Goal: Navigation & Orientation: Understand site structure

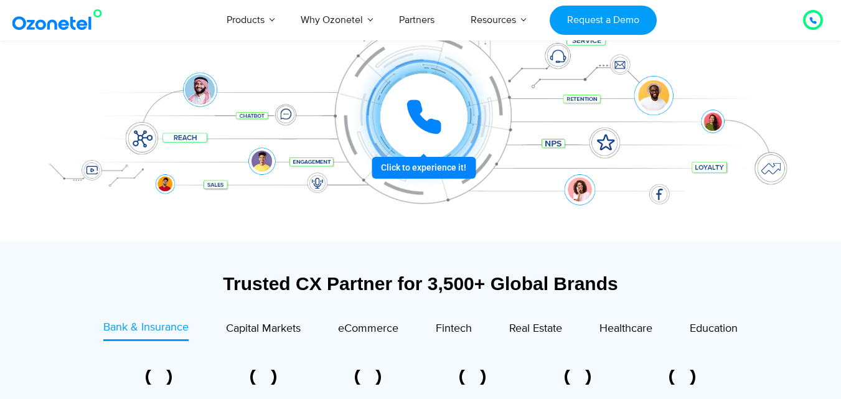
click at [79, 26] on img at bounding box center [59, 20] width 101 height 22
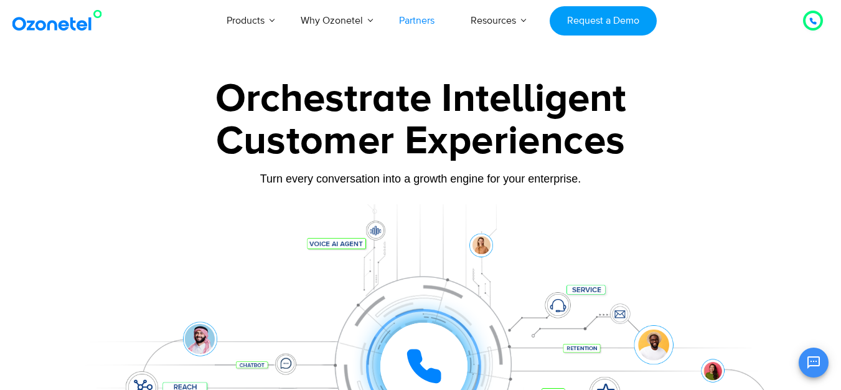
click at [421, 22] on link "Partners" at bounding box center [417, 20] width 72 height 41
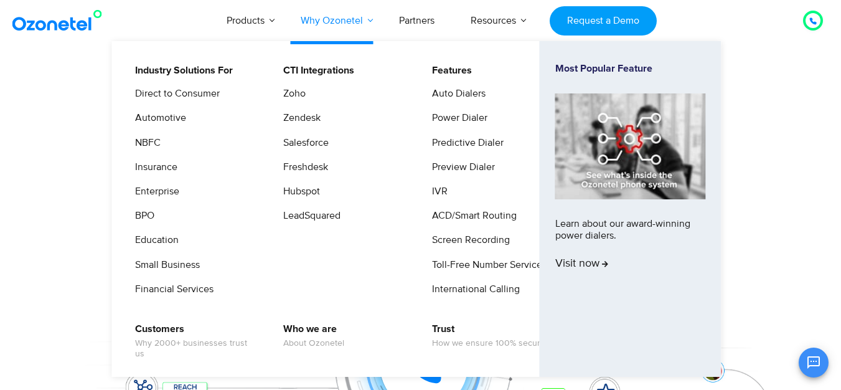
click at [330, 14] on link "Why Ozonetel" at bounding box center [332, 20] width 98 height 41
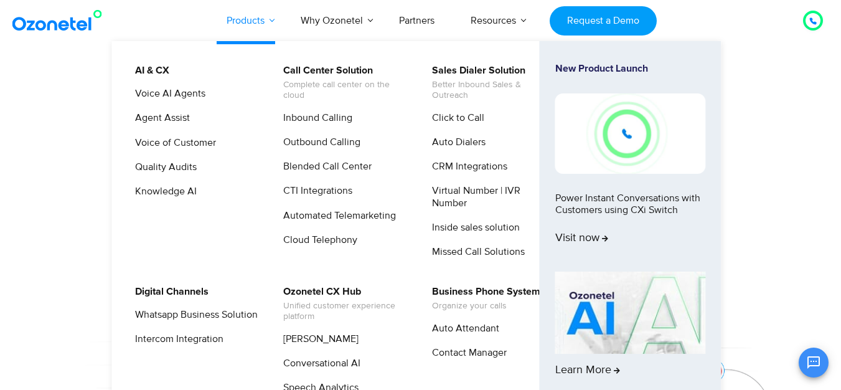
click at [220, 9] on link "Products" at bounding box center [245, 20] width 74 height 41
